Goal: Communication & Community: Answer question/provide support

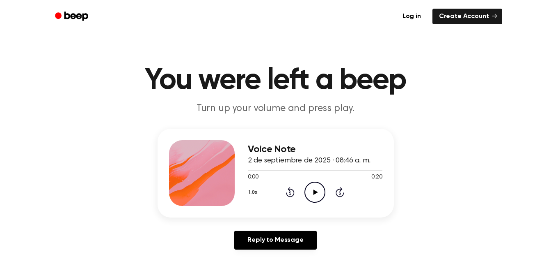
click at [315, 192] on icon at bounding box center [316, 191] width 5 height 5
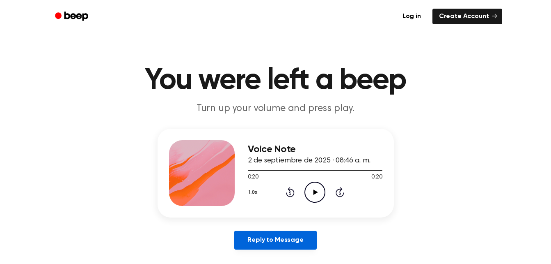
click at [300, 241] on link "Reply to Message" at bounding box center [275, 239] width 82 height 19
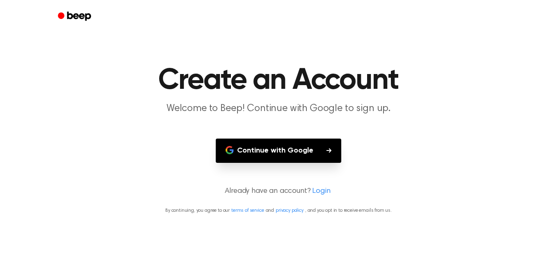
click at [313, 156] on button "Continue with Google" at bounding box center [279, 150] width 126 height 24
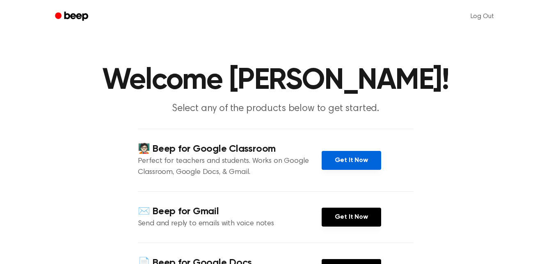
click at [349, 163] on link "Get It Now" at bounding box center [352, 160] width 60 height 19
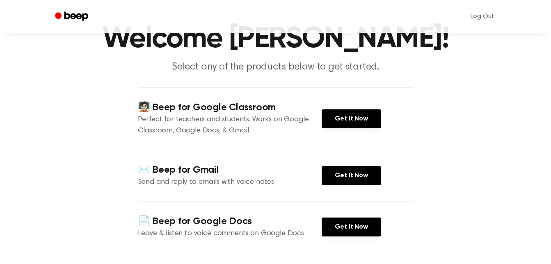
scroll to position [42, 0]
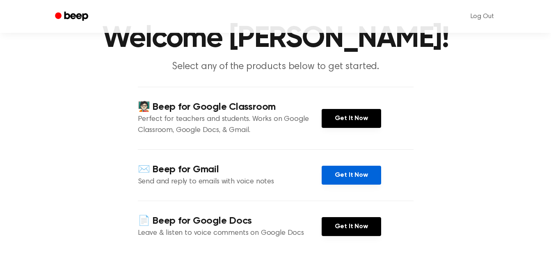
click at [335, 178] on link "Get It Now" at bounding box center [352, 174] width 60 height 19
click at [293, 53] on h1 "Welcome [PERSON_NAME]!" at bounding box center [276, 39] width 420 height 30
click at [356, 78] on main "Welcome [PERSON_NAME]! Select any of the products below to get started. 🧑🏻‍🏫 Be…" at bounding box center [275, 149] width 551 height 383
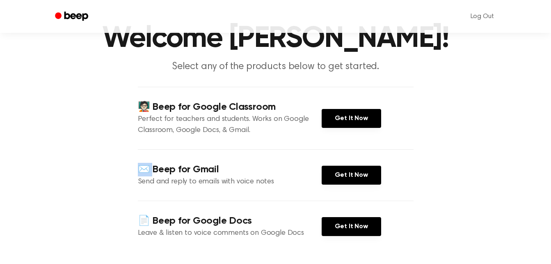
click at [356, 78] on main "Welcome [PERSON_NAME]! Select any of the products below to get started. 🧑🏻‍🏫 Be…" at bounding box center [275, 149] width 551 height 383
click at [217, 101] on h4 "🧑🏻‍🏫 Beep for Google Classroom" at bounding box center [230, 107] width 184 height 14
